Goal: Browse casually

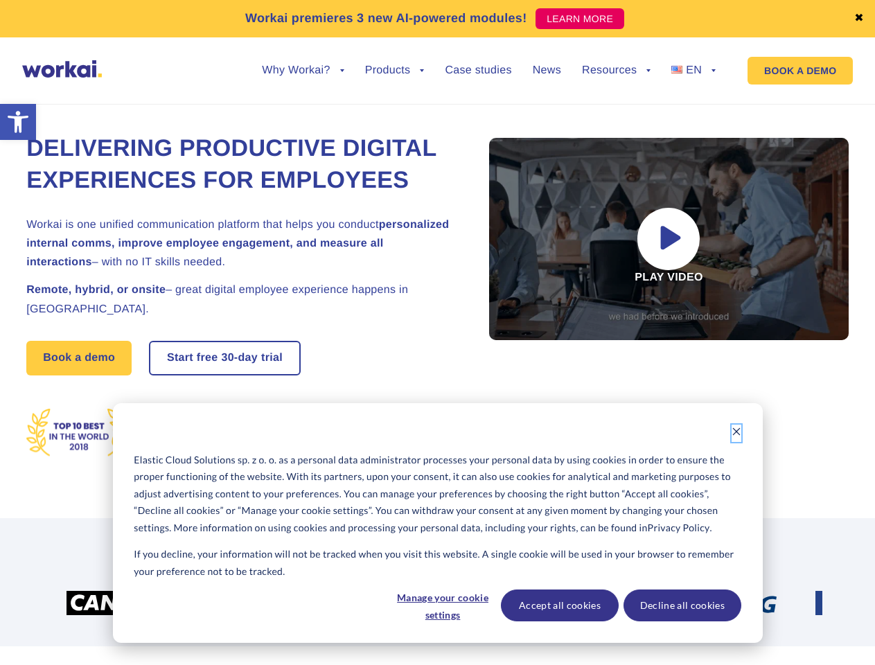
click at [737, 433] on icon "Dismiss cookie banner" at bounding box center [737, 432] width 10 height 10
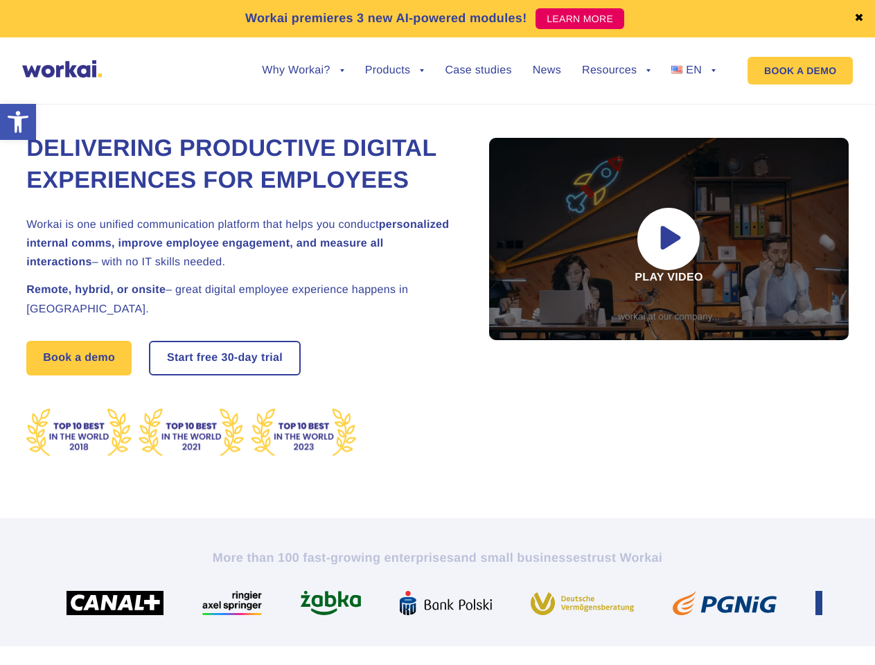
click at [442, 606] on img at bounding box center [452, 603] width 104 height 24
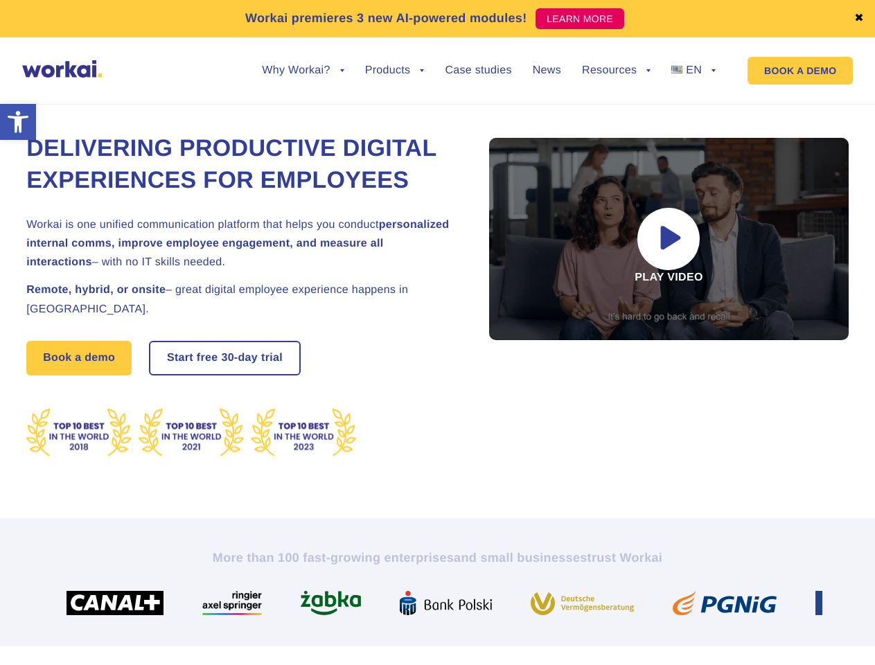
click at [559, 606] on img at bounding box center [588, 603] width 114 height 24
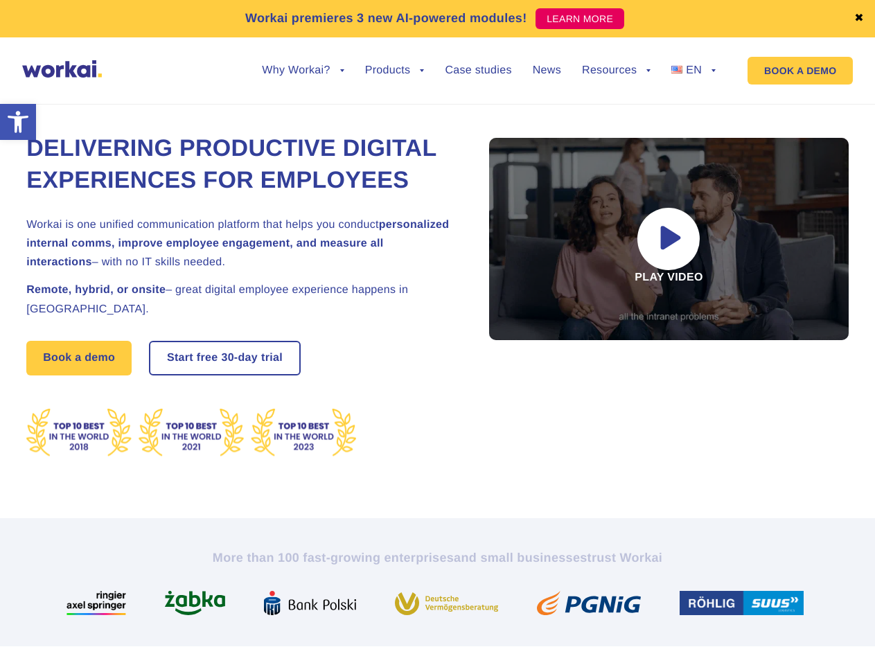
click at [652, 606] on img at bounding box center [594, 603] width 115 height 24
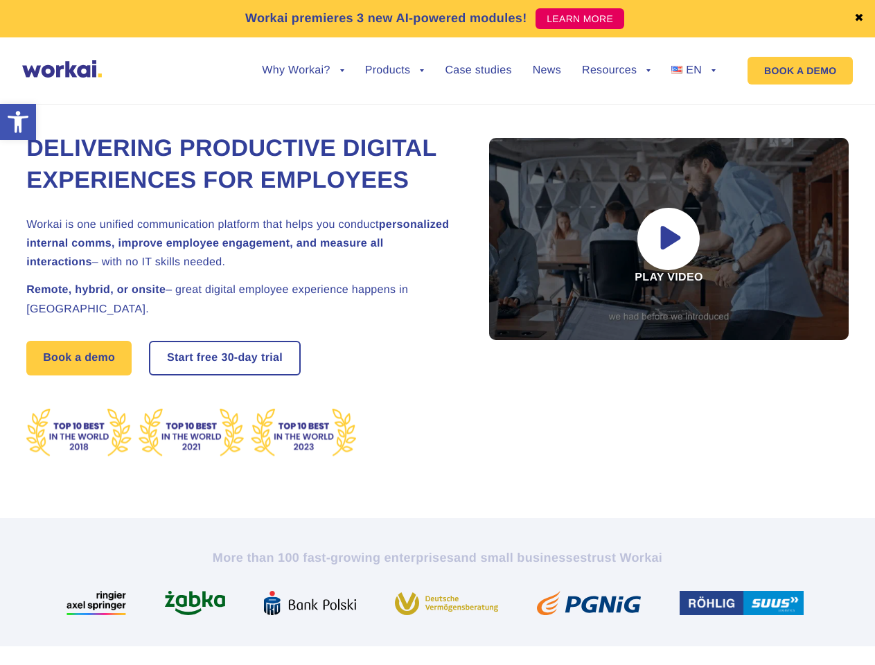
click at [859, 19] on link "✖" at bounding box center [859, 18] width 10 height 11
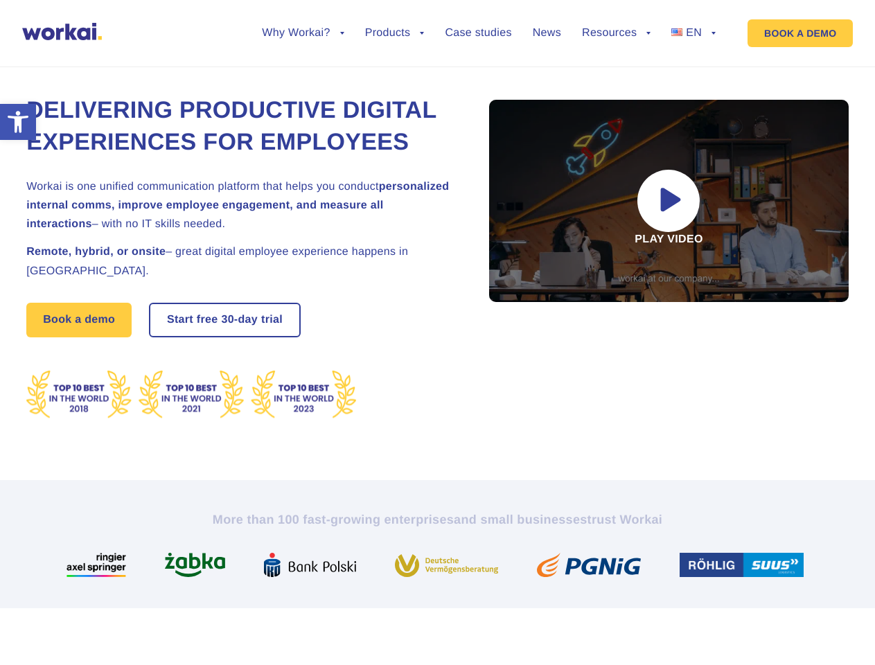
click at [303, 81] on div "Delivering Productive Digital Experiences for Employees Workai is one unified c…" at bounding box center [437, 258] width 823 height 446
click at [303, 71] on div "Delivering Productive Digital Experiences for Employees Workai is one unified c…" at bounding box center [437, 258] width 823 height 446
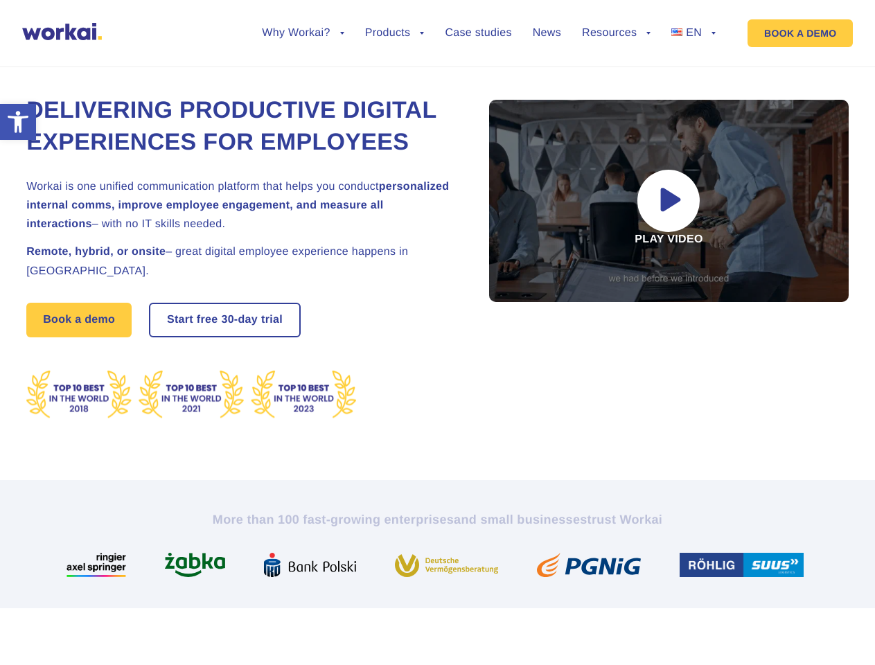
click at [395, 81] on div "Delivering Productive Digital Experiences for Employees Workai is one unified c…" at bounding box center [437, 258] width 823 height 446
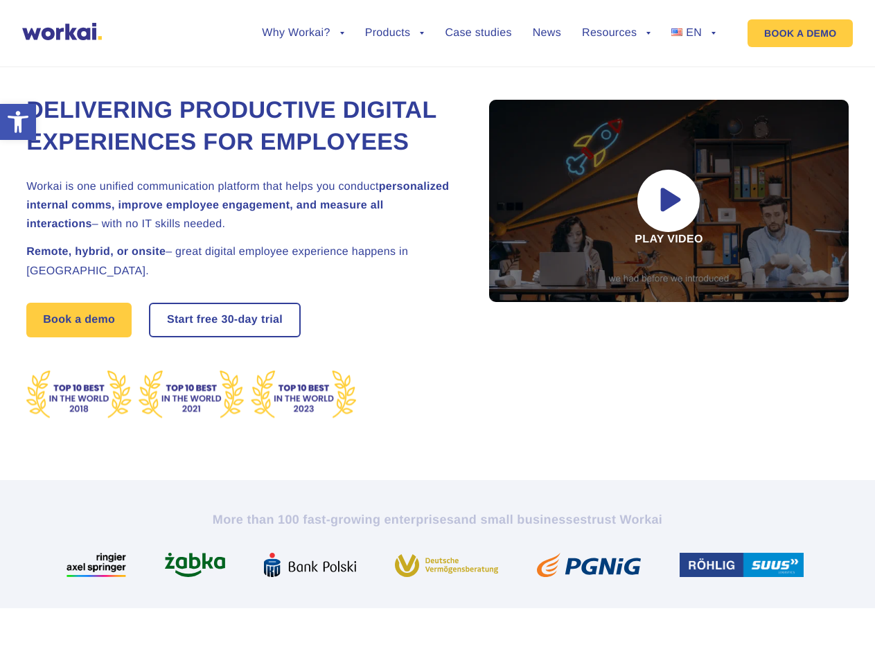
click at [616, 81] on div "Delivering Productive Digital Experiences for Employees Workai is one unified c…" at bounding box center [437, 258] width 823 height 446
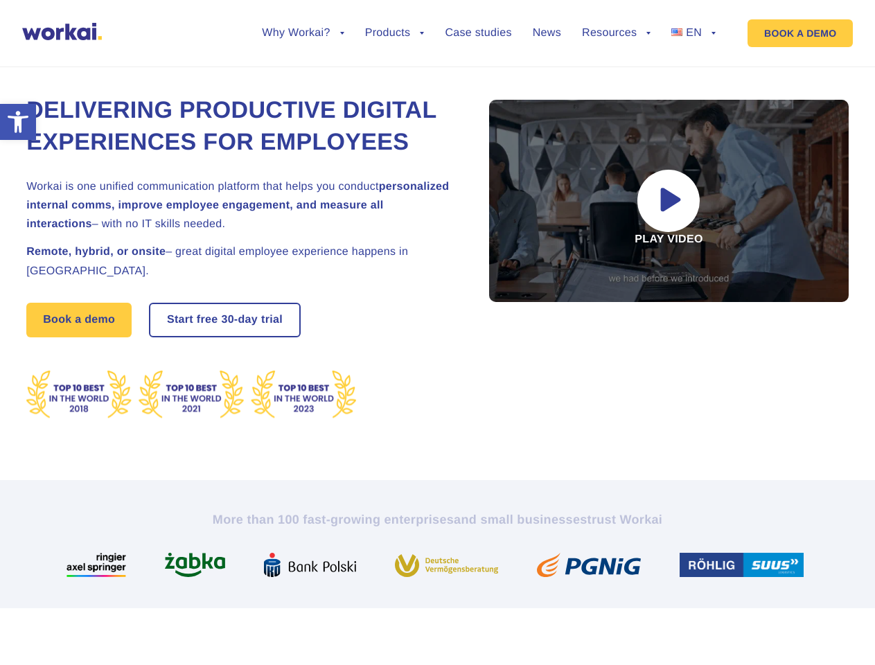
click at [616, 71] on div "Delivering Productive Digital Experiences for Employees Workai is one unified c…" at bounding box center [437, 258] width 823 height 446
